Goal: Information Seeking & Learning: Find specific page/section

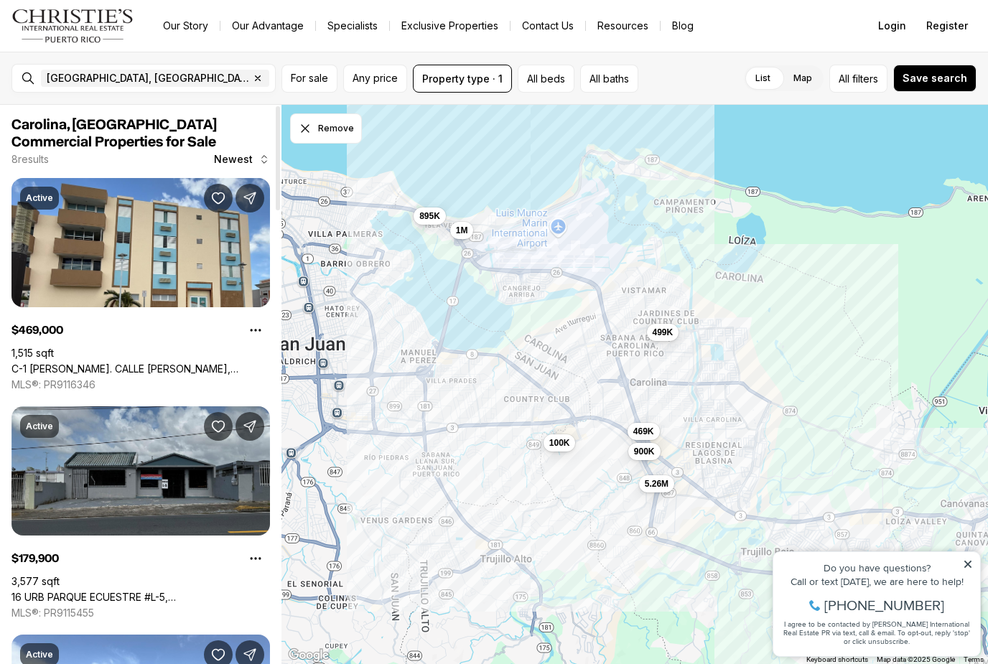
scroll to position [-1, 0]
click at [272, 80] on input "text" at bounding box center [322, 78] width 100 height 17
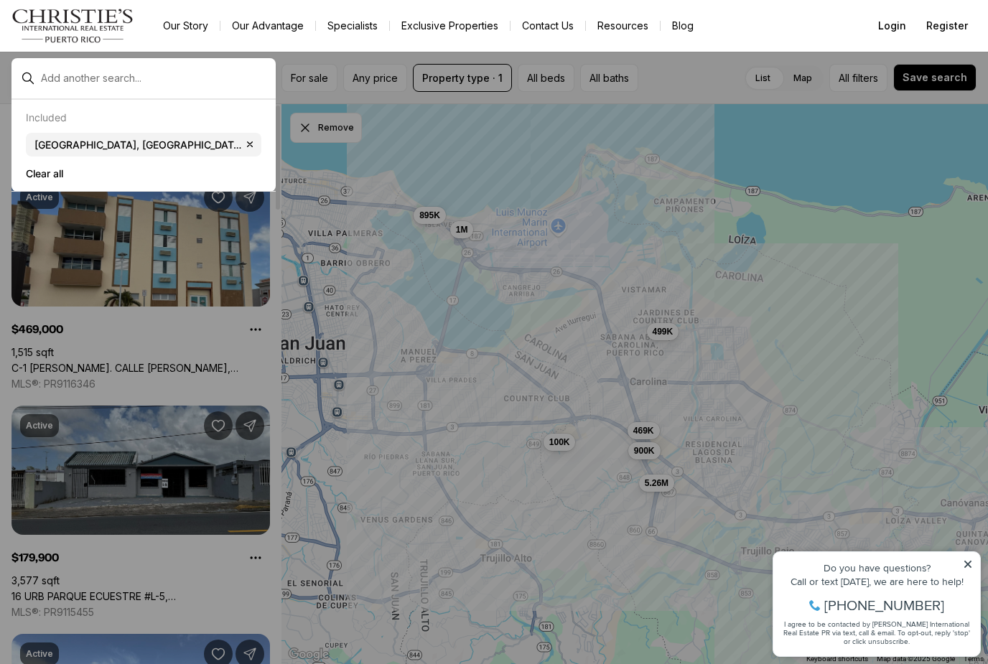
scroll to position [0, 0]
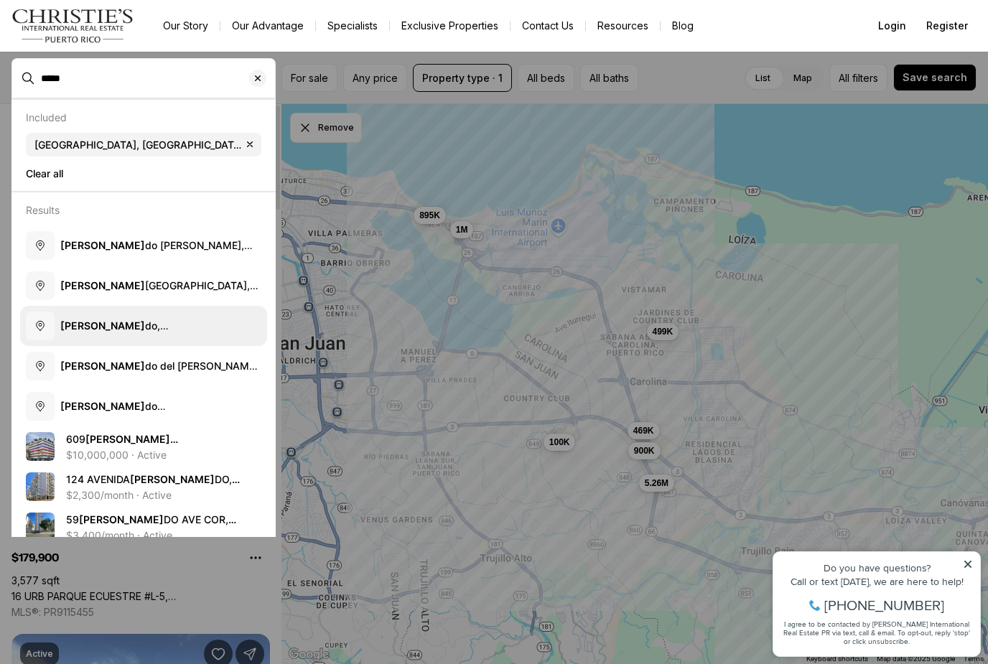
click at [173, 324] on span "Conda do, Santurce, San Juan, Puerto Rico" at bounding box center [153, 346] width 186 height 55
type input "**********"
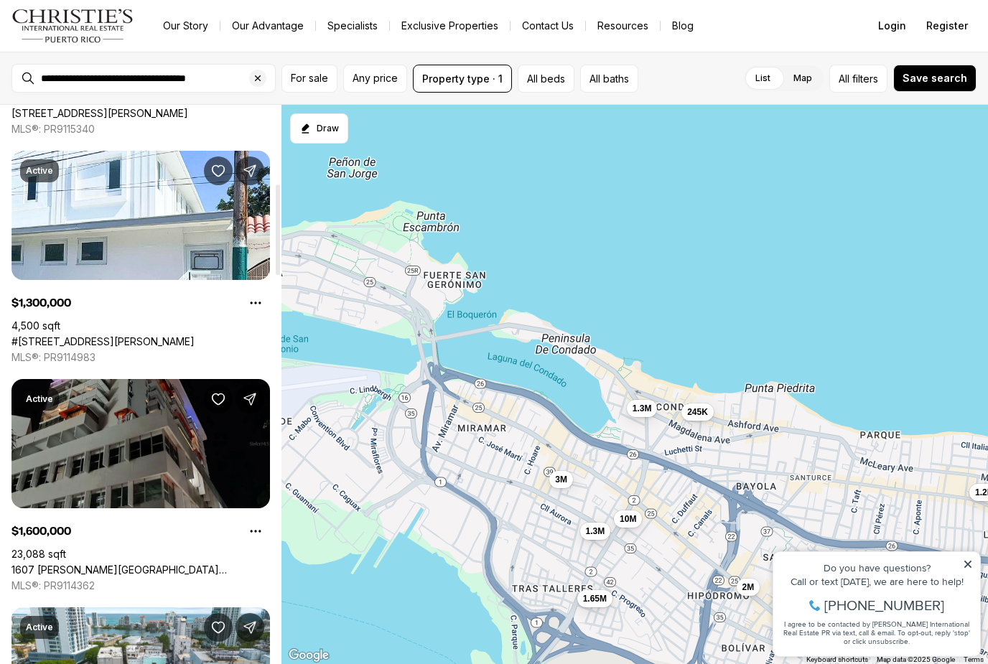
scroll to position [467, 0]
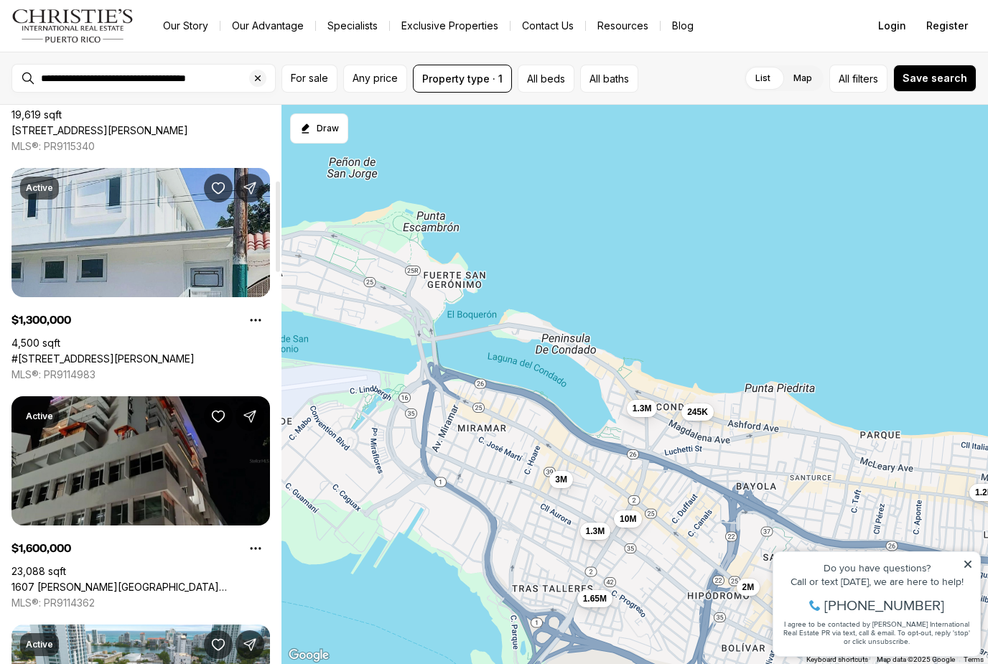
click at [192, 352] on link "#709 CALLE SAN JUAN, SANTURCE PR, 00907" at bounding box center [102, 358] width 183 height 13
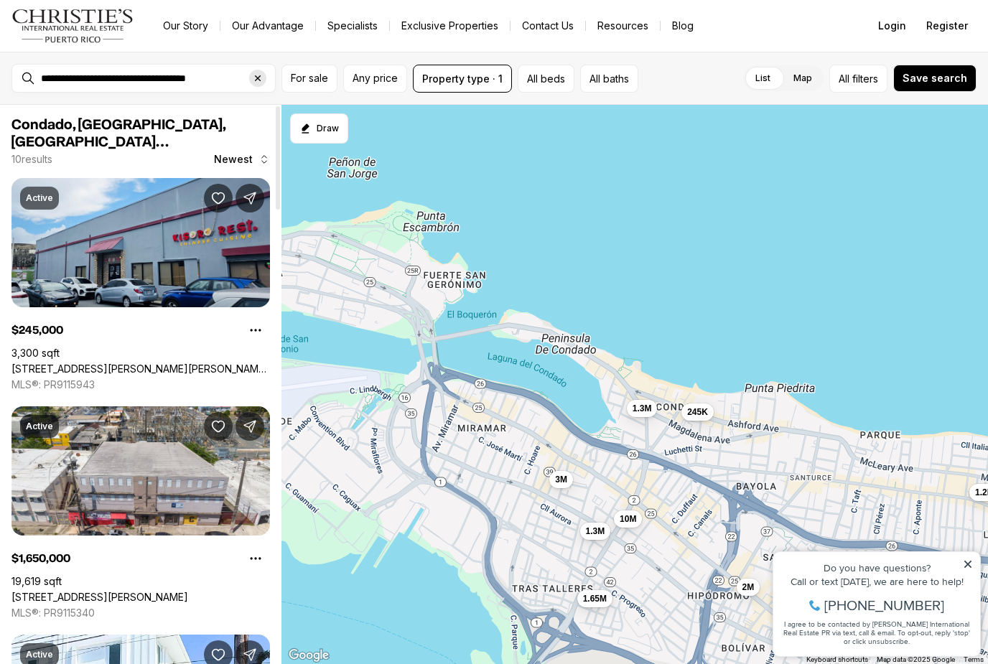
click at [256, 78] on icon "Clear search input" at bounding box center [257, 77] width 11 height 11
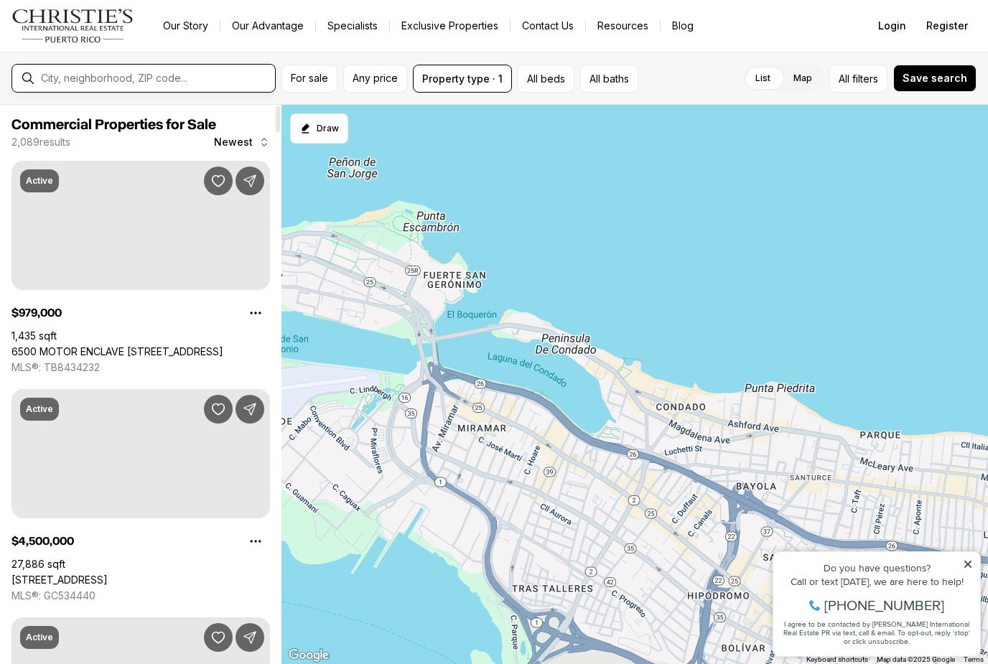
click at [88, 83] on input "text" at bounding box center [155, 77] width 228 height 11
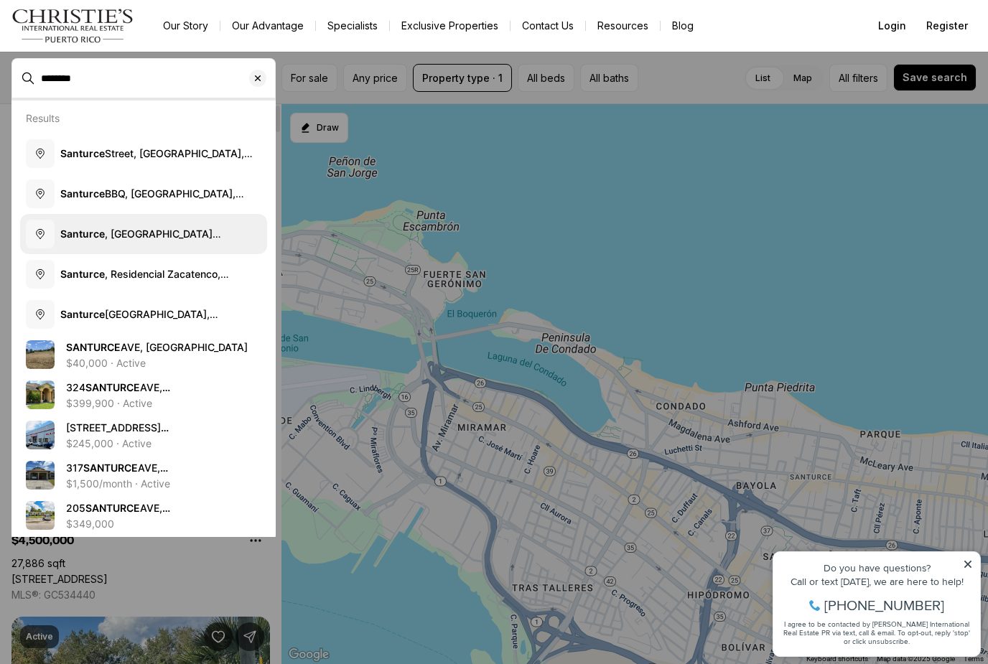
click at [192, 235] on span "Santurce , San Juan, Puerto Rico" at bounding box center [140, 241] width 161 height 27
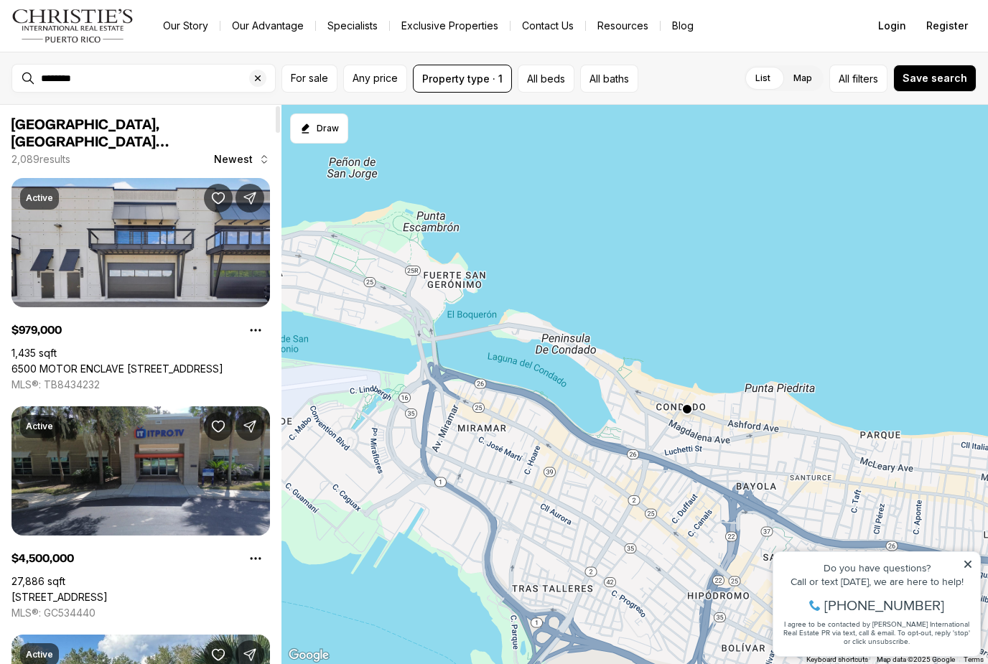
type input "**********"
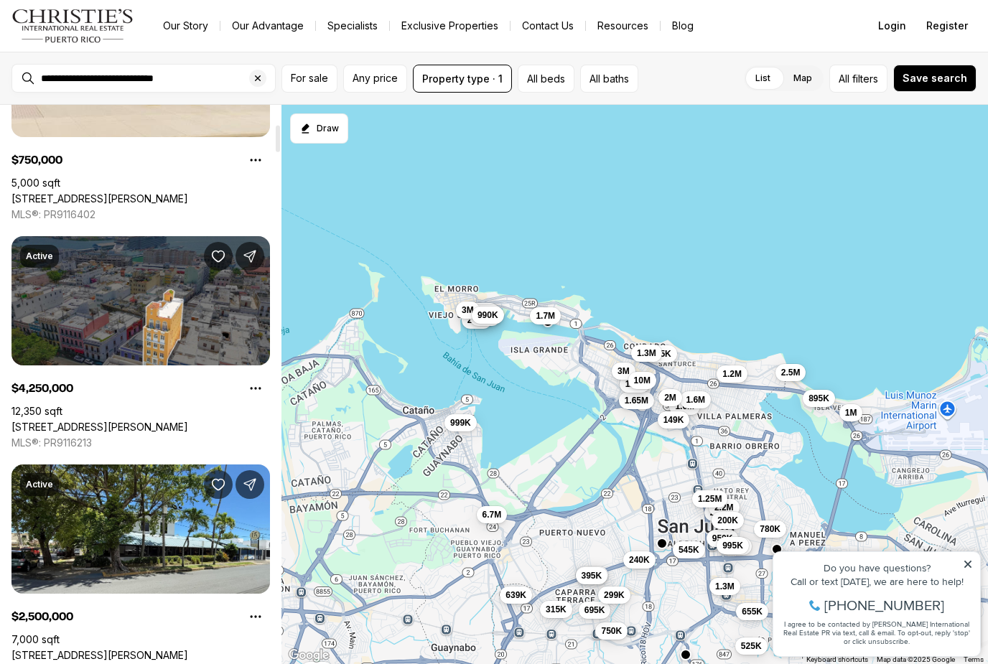
scroll to position [404, 0]
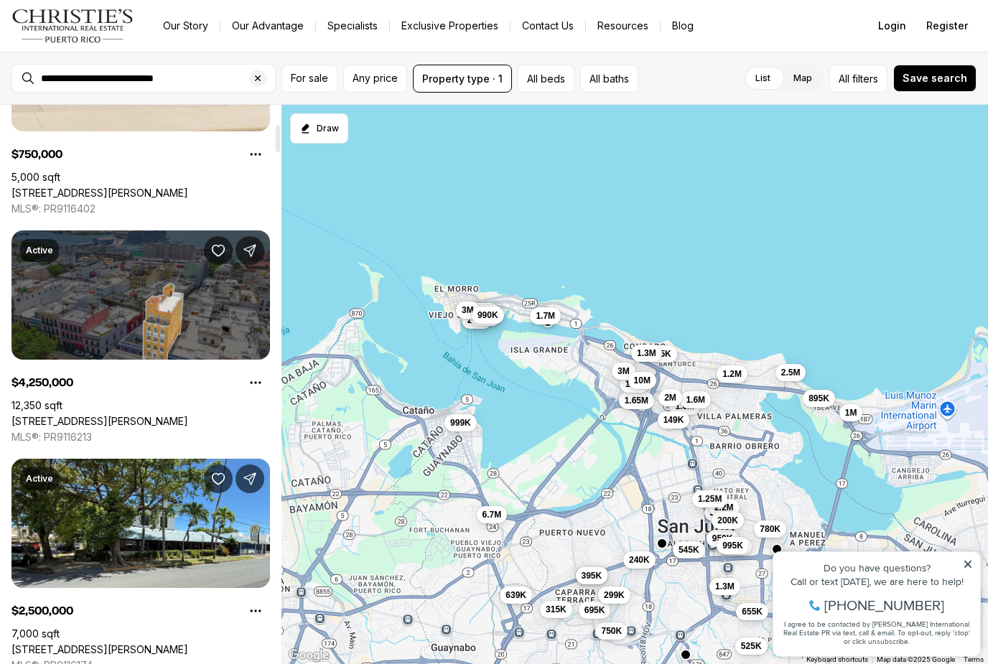
click at [174, 415] on link "266 SAN FRANCISCO, SAN JUAN PR, 00901" at bounding box center [99, 421] width 177 height 13
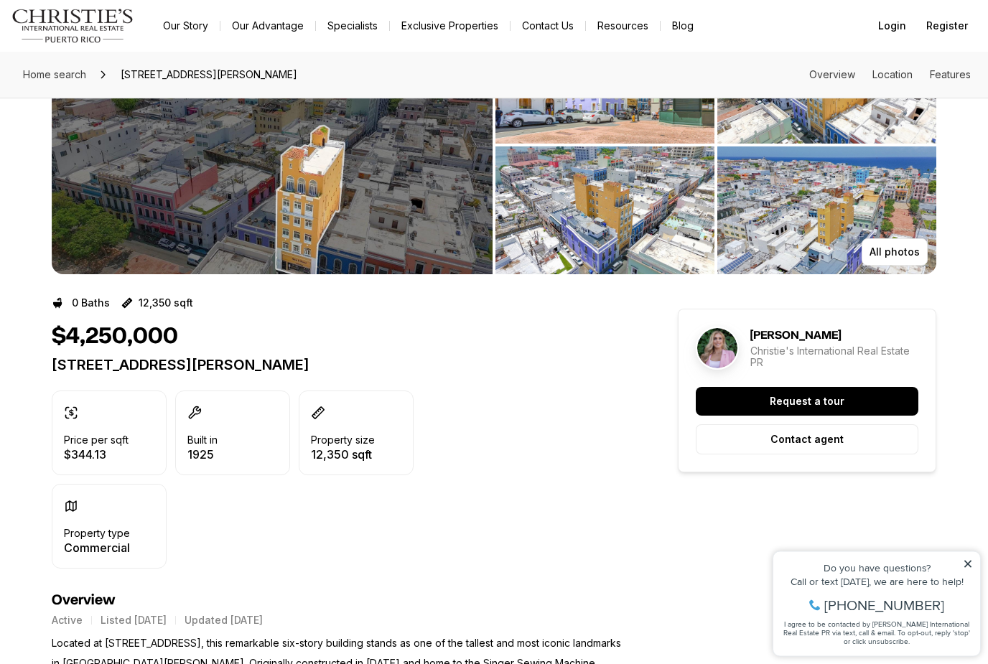
scroll to position [52, 0]
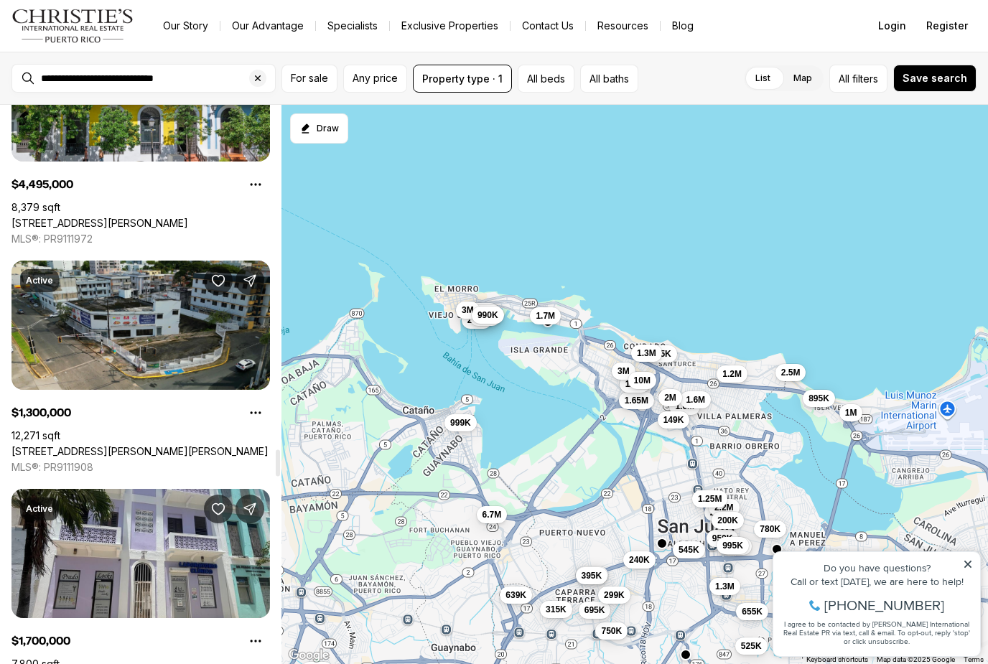
scroll to position [7228, 0]
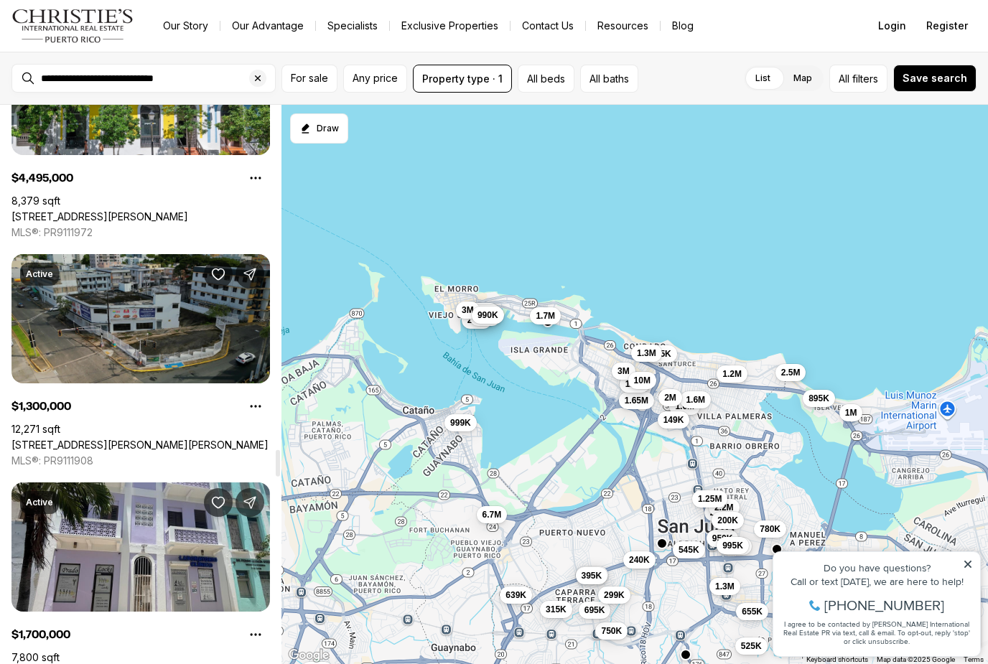
click at [144, 439] on link "[STREET_ADDRESS][PERSON_NAME][PERSON_NAME]" at bounding box center [139, 445] width 257 height 13
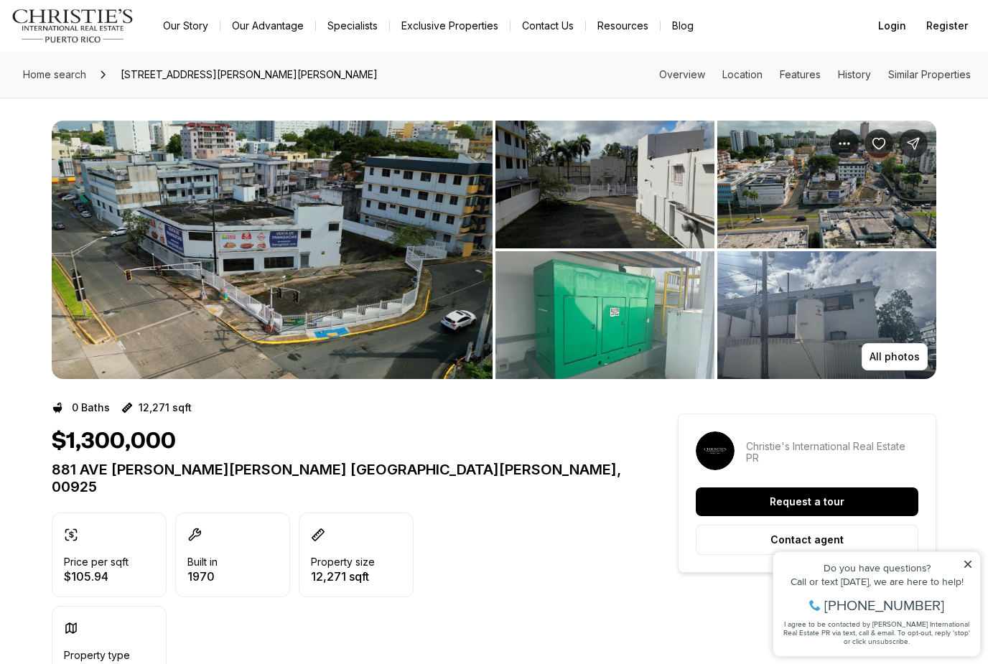
click at [293, 321] on img "View image gallery" at bounding box center [272, 250] width 441 height 258
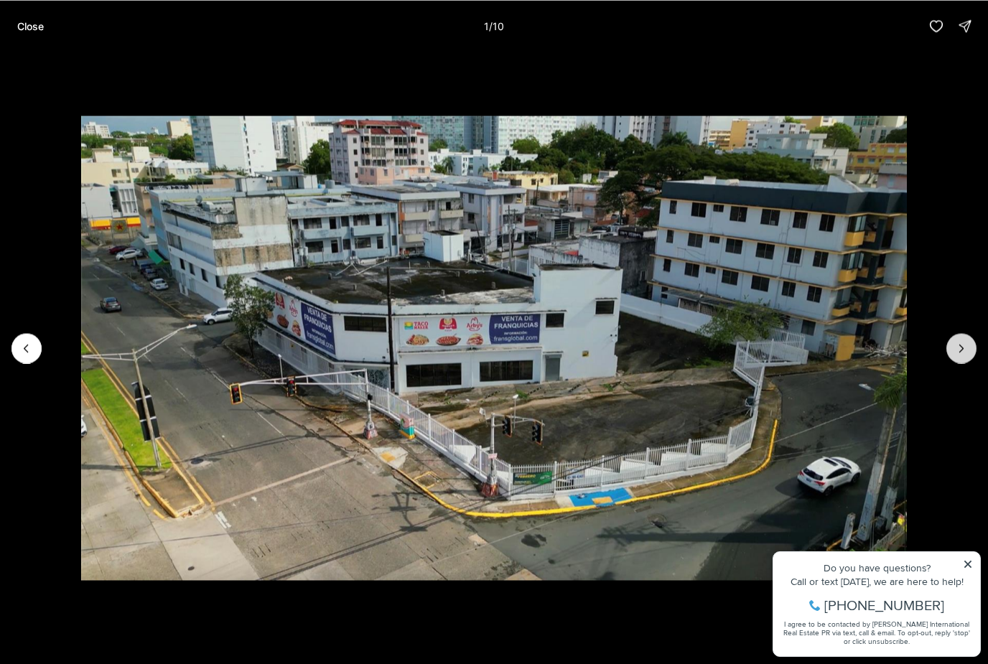
click at [966, 353] on icon "Next slide" at bounding box center [961, 348] width 14 height 14
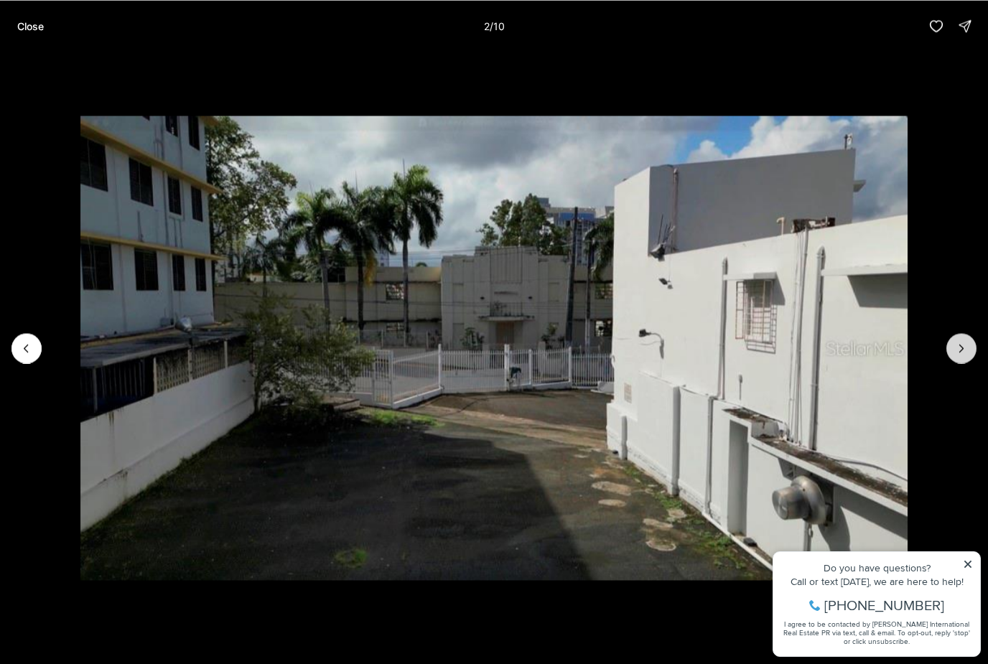
click at [962, 346] on icon "Next slide" at bounding box center [961, 348] width 14 height 14
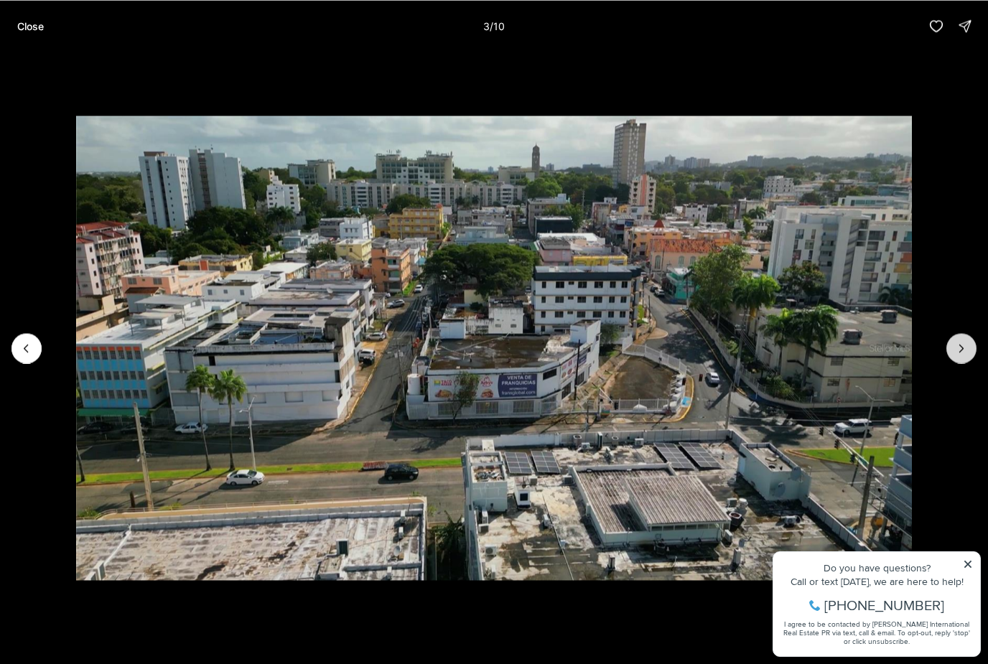
click at [962, 350] on icon "Next slide" at bounding box center [961, 348] width 14 height 14
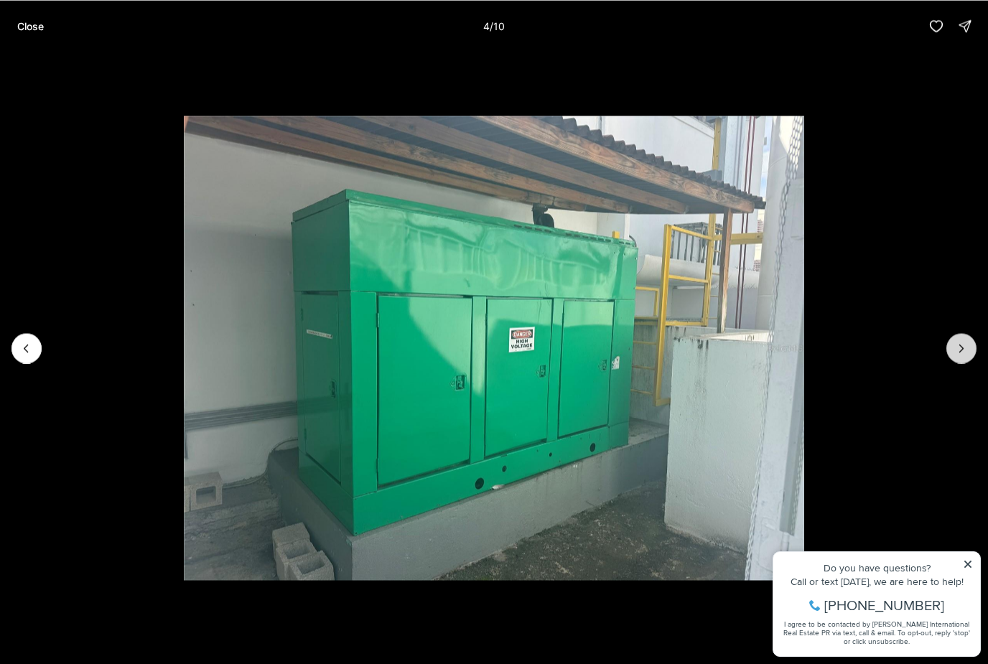
click at [957, 350] on icon "Next slide" at bounding box center [961, 348] width 14 height 14
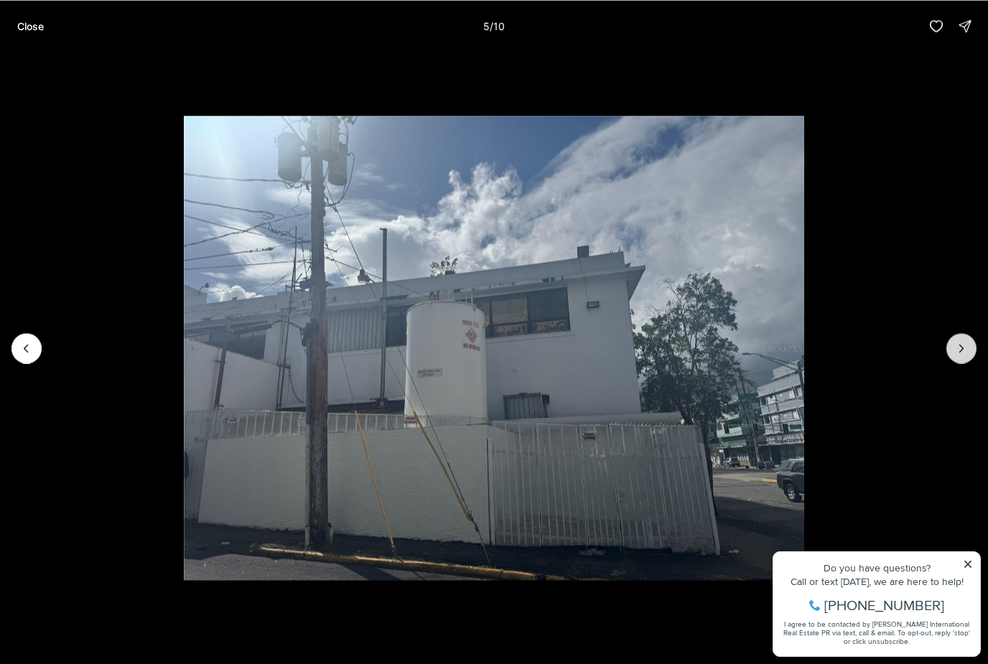
click at [960, 346] on icon "Next slide" at bounding box center [961, 348] width 14 height 14
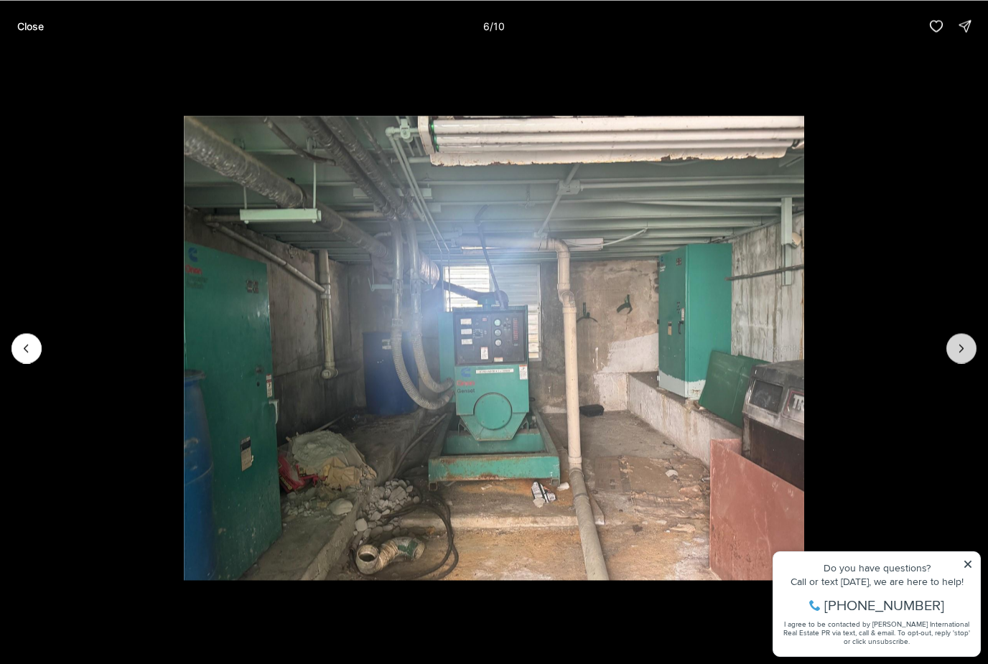
click at [960, 348] on icon "Next slide" at bounding box center [961, 348] width 14 height 14
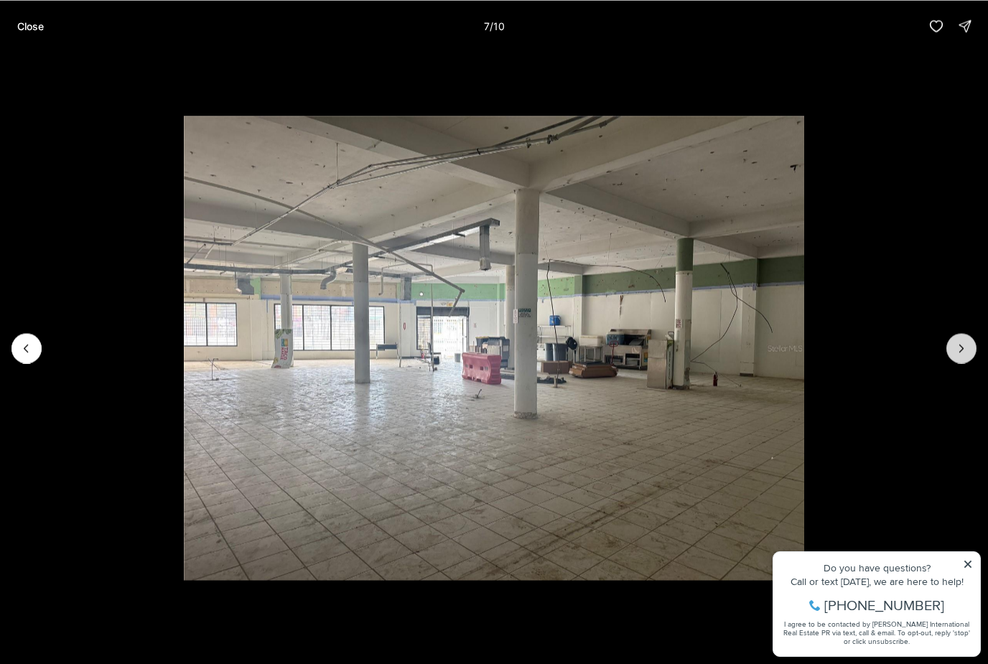
click at [956, 351] on icon "Next slide" at bounding box center [961, 348] width 14 height 14
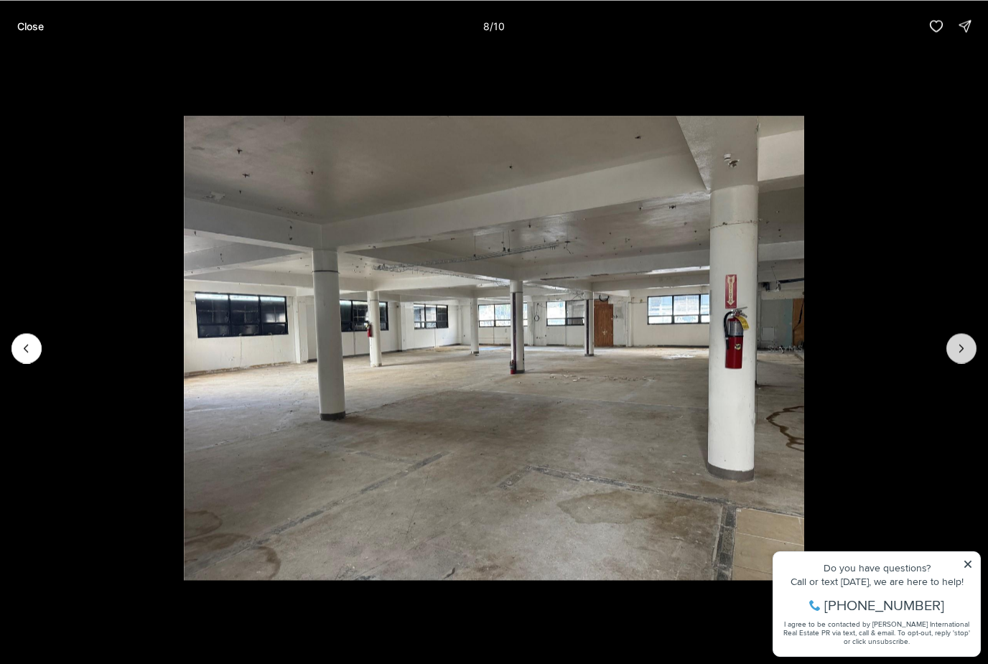
click at [955, 355] on icon "Next slide" at bounding box center [961, 348] width 14 height 14
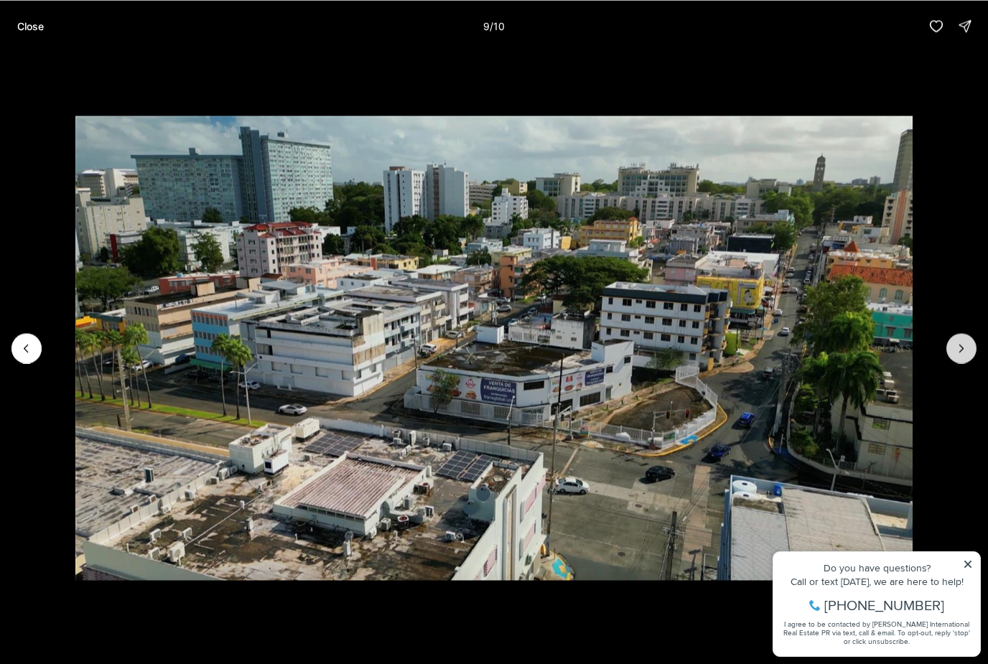
click at [954, 352] on icon "Next slide" at bounding box center [961, 348] width 14 height 14
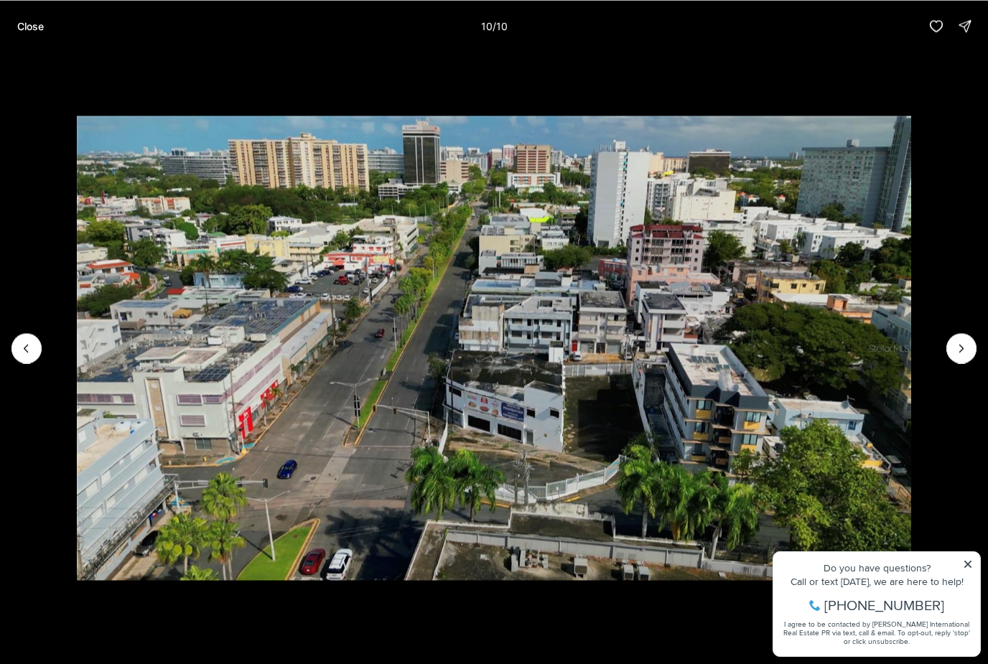
click at [912, 344] on img "10 of 10" at bounding box center [494, 348] width 835 height 465
click at [960, 348] on div at bounding box center [961, 348] width 30 height 30
click at [965, 351] on div at bounding box center [961, 348] width 30 height 30
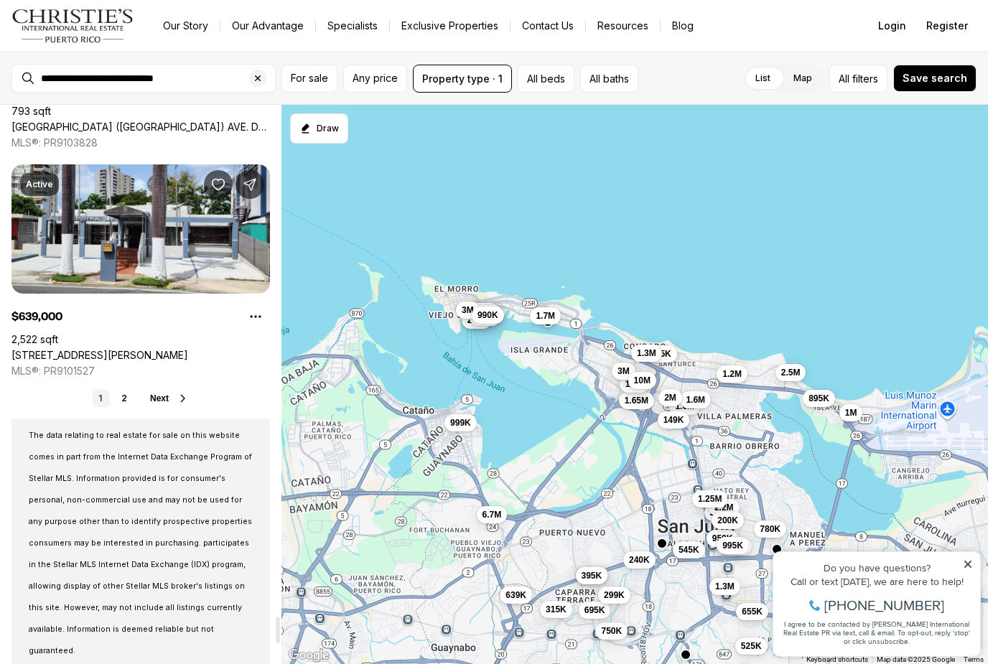
scroll to position [10742, 0]
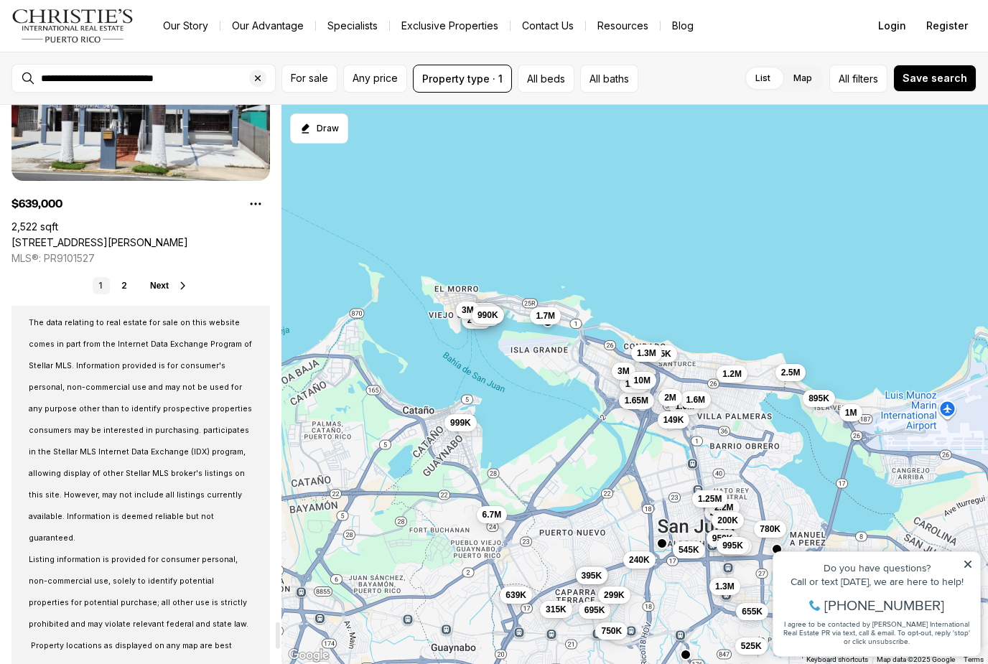
click at [162, 286] on span "Next" at bounding box center [159, 286] width 19 height 10
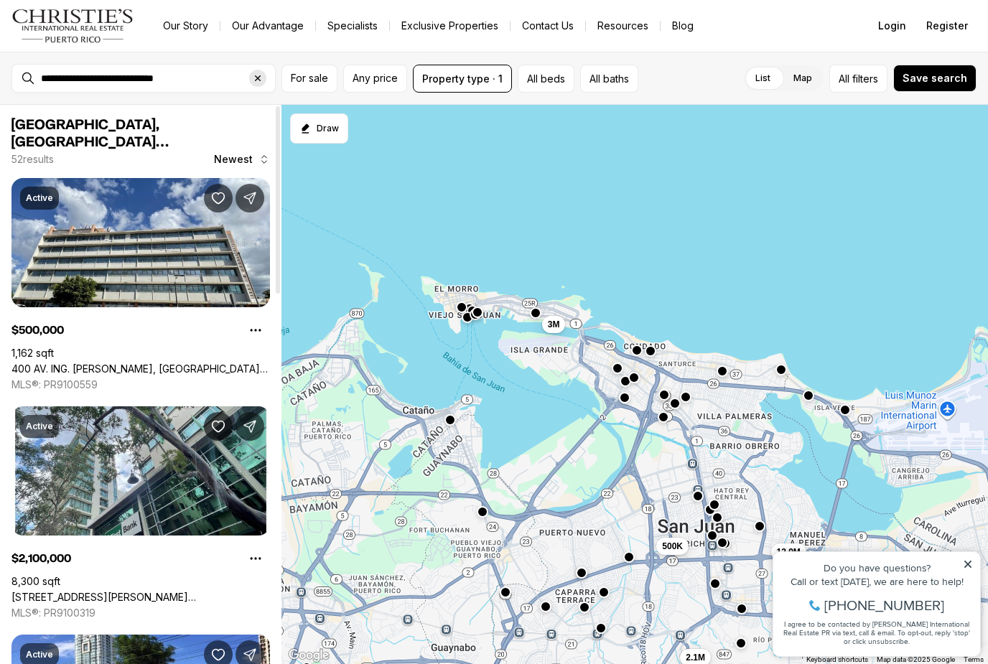
click at [260, 83] on icon "Clear search input" at bounding box center [257, 77] width 11 height 11
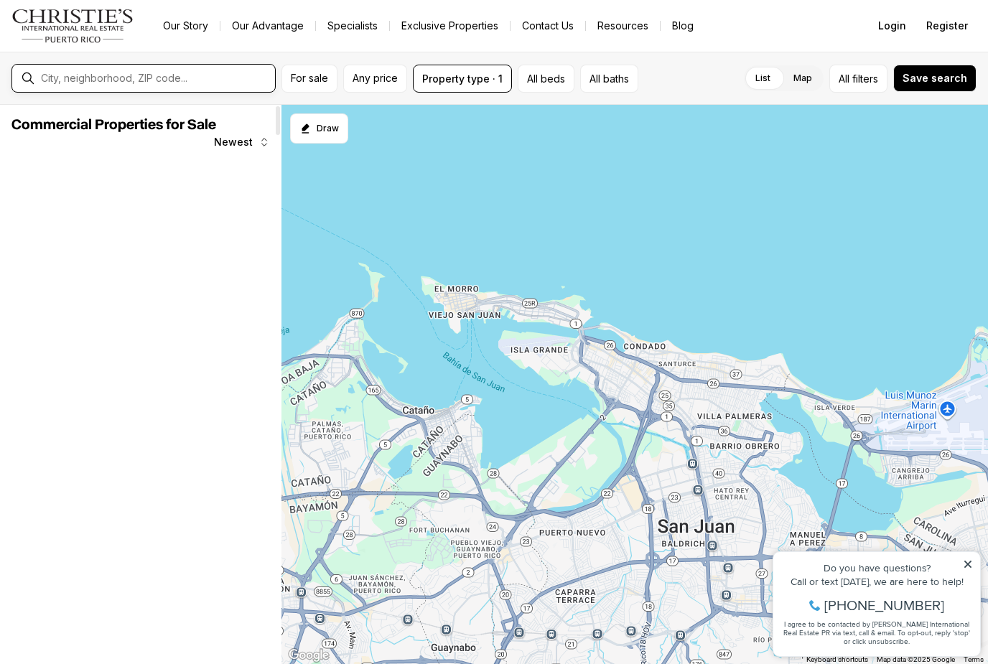
click at [128, 78] on input "text" at bounding box center [155, 77] width 228 height 11
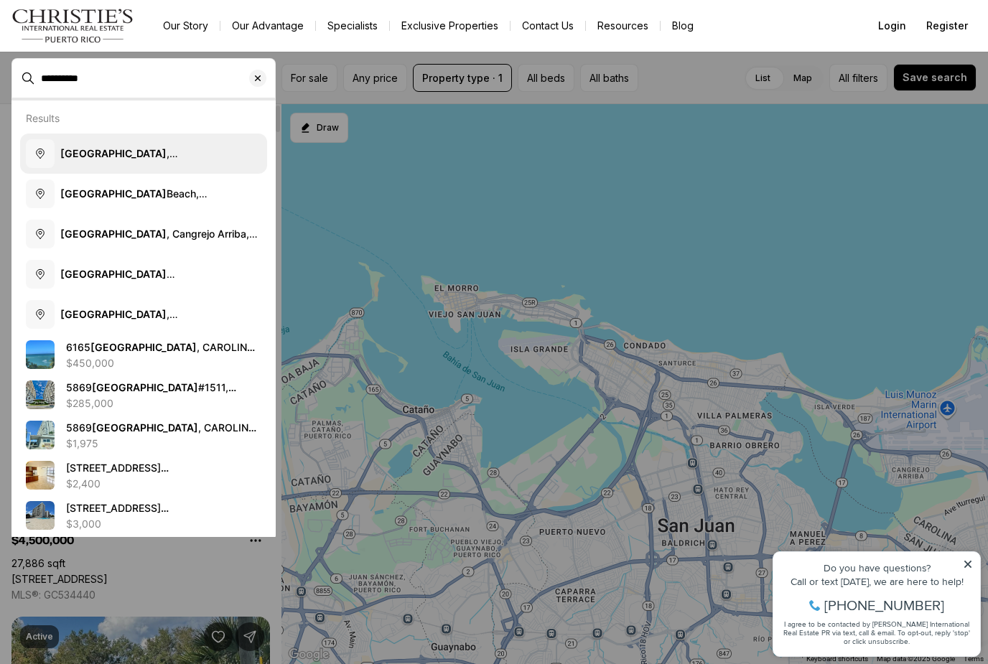
click at [180, 160] on button "Isla Verde , Carolina, Puerto Rico" at bounding box center [143, 153] width 247 height 40
type input "**********"
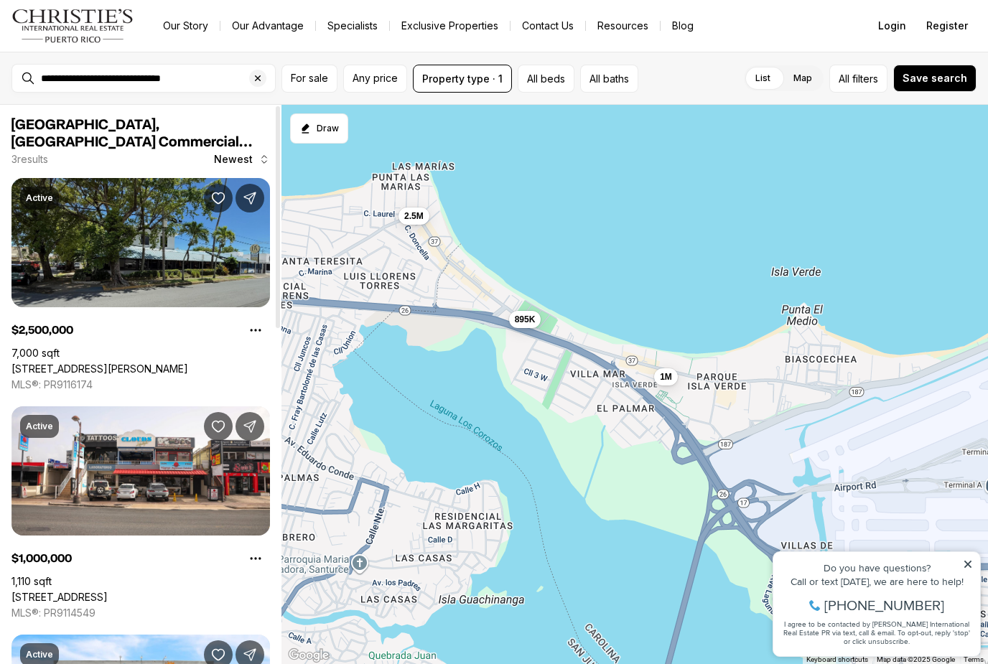
click at [146, 362] on link "[STREET_ADDRESS][PERSON_NAME]" at bounding box center [99, 368] width 177 height 13
